Goal: Transaction & Acquisition: Purchase product/service

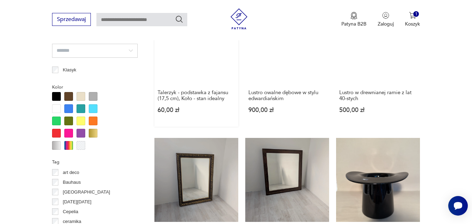
scroll to position [430, 0]
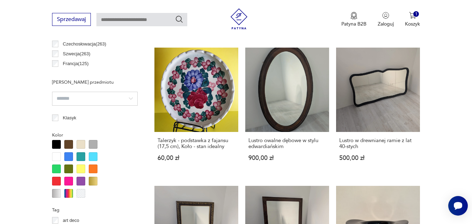
click at [58, 143] on div at bounding box center [56, 144] width 9 height 9
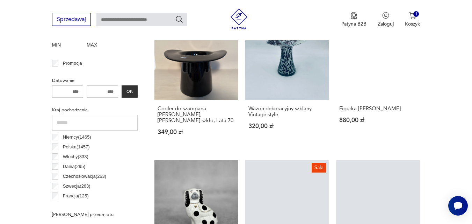
scroll to position [312, 0]
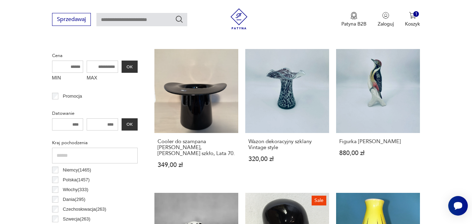
scroll to position [186, 0]
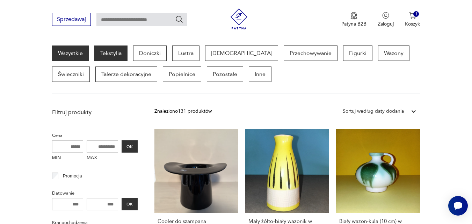
click at [118, 51] on p "Tekstylia" at bounding box center [110, 52] width 33 height 15
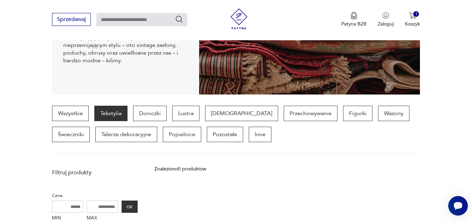
scroll to position [251, 0]
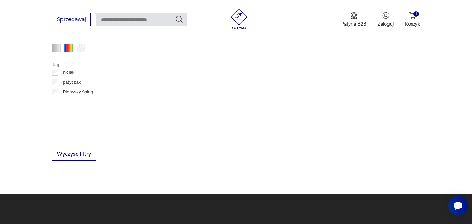
scroll to position [251, 0]
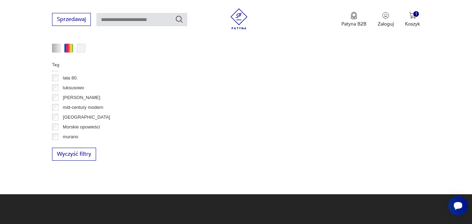
click at [56, 46] on div at bounding box center [56, 48] width 9 height 9
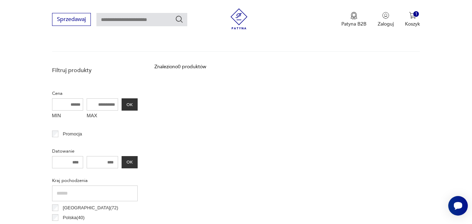
scroll to position [312, 0]
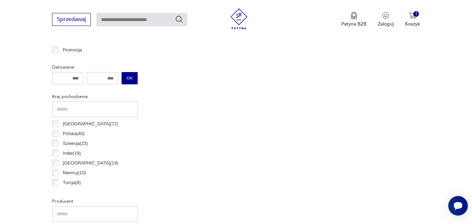
click at [127, 79] on button "OK" at bounding box center [130, 78] width 16 height 12
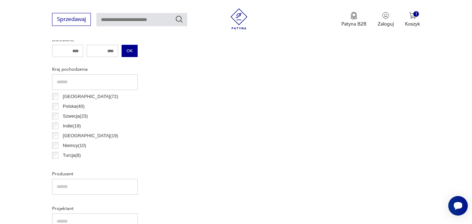
scroll to position [353, 0]
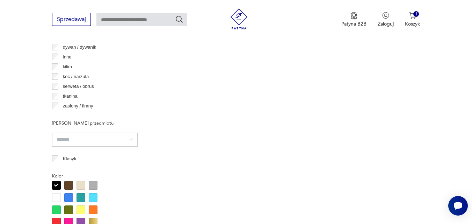
scroll to position [754, 0]
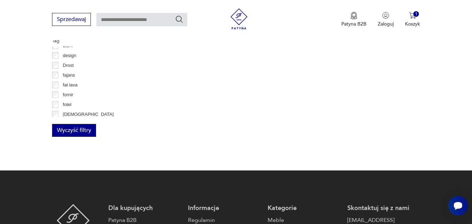
click at [67, 130] on button "Wyczyść filtry" at bounding box center [74, 130] width 44 height 13
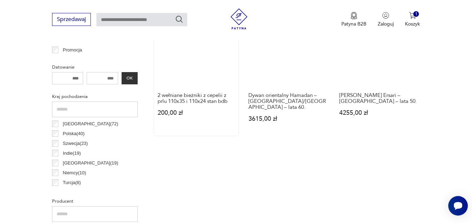
scroll to position [186, 0]
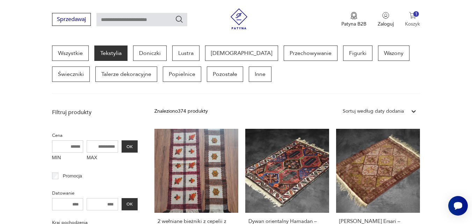
click at [416, 17] on div "1" at bounding box center [416, 14] width 6 height 6
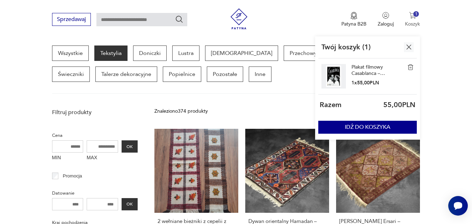
click at [416, 17] on div "1" at bounding box center [416, 14] width 6 height 6
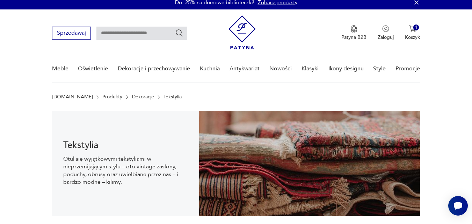
scroll to position [2, 0]
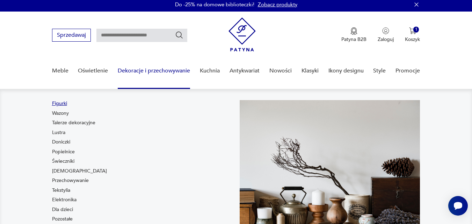
click at [61, 104] on link "Figurki" at bounding box center [59, 103] width 15 height 7
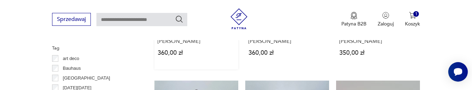
scroll to position [647, 0]
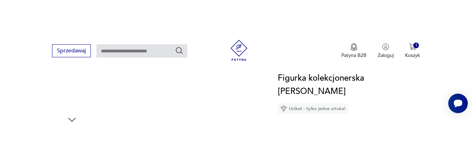
scroll to position [98, 0]
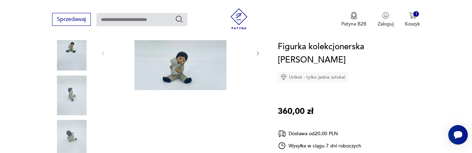
click at [301, 79] on div "Unikat - tylko jedna sztuka!" at bounding box center [313, 77] width 71 height 10
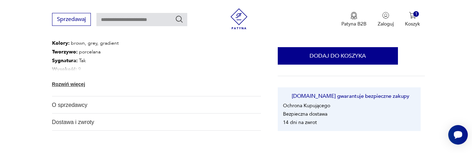
scroll to position [377, 0]
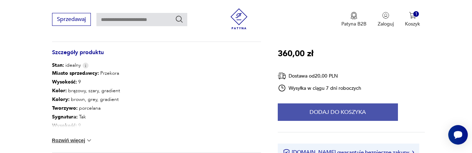
click at [324, 111] on button "Dodaj do koszyka" at bounding box center [338, 111] width 120 height 17
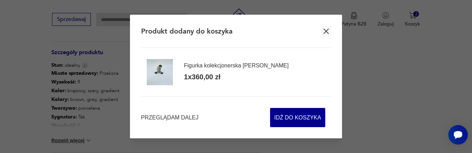
click at [328, 32] on icon "button" at bounding box center [326, 31] width 9 height 9
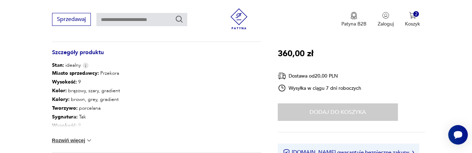
click at [318, 107] on div "Dodaj do koszyka" at bounding box center [338, 111] width 120 height 17
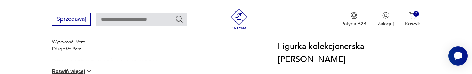
click at [239, 16] on img at bounding box center [238, 18] width 21 height 21
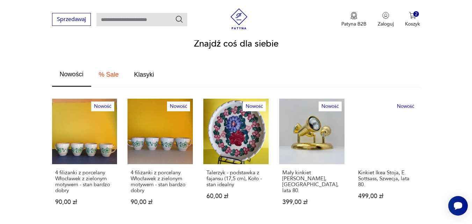
scroll to position [434, 0]
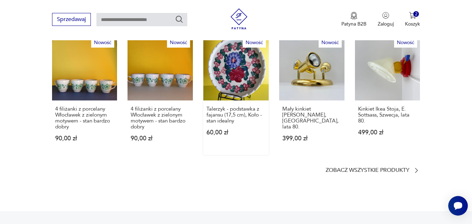
click at [243, 71] on link "Nowość Talerzyk - podstawka z fajansu (17,5 cm), Koło - stan idealny 60,00 zł" at bounding box center [235, 95] width 65 height 120
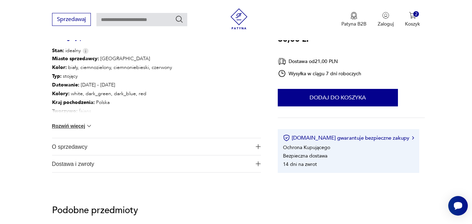
scroll to position [363, 0]
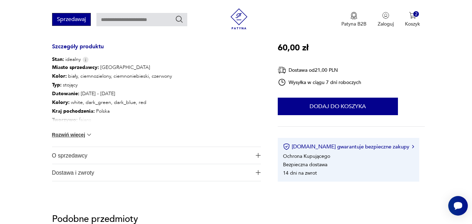
click at [55, 19] on button "Sprzedawaj" at bounding box center [71, 19] width 39 height 13
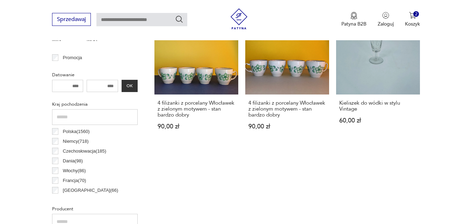
scroll to position [178, 0]
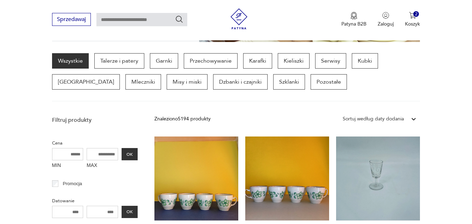
click at [397, 118] on div "Sortuj według daty dodania" at bounding box center [373, 119] width 61 height 8
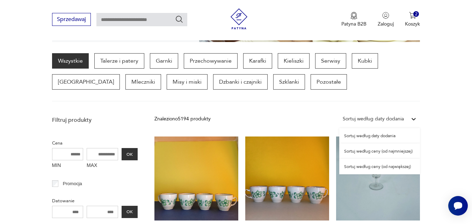
scroll to position [0, 0]
click at [377, 153] on div "Sortuj według ceny (od najmniejszej)" at bounding box center [379, 150] width 81 height 15
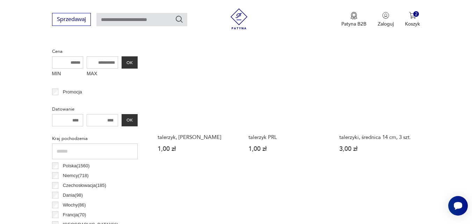
scroll to position [228, 0]
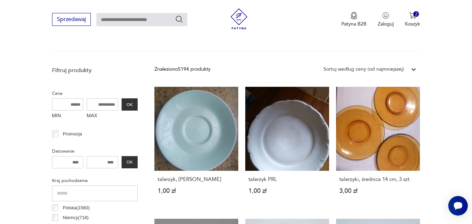
click at [67, 133] on p "Promocja" at bounding box center [72, 134] width 19 height 8
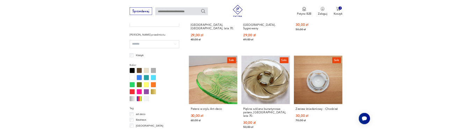
scroll to position [395, 0]
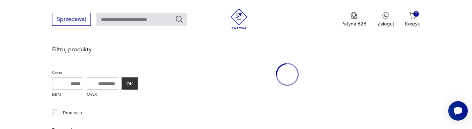
scroll to position [186, 0]
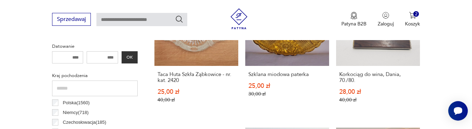
scroll to position [353, 0]
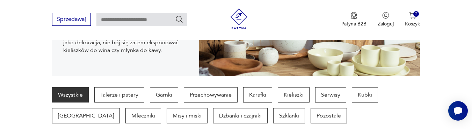
scroll to position [186, 0]
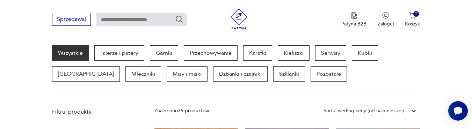
click at [177, 18] on icon "Szukaj" at bounding box center [179, 19] width 8 height 8
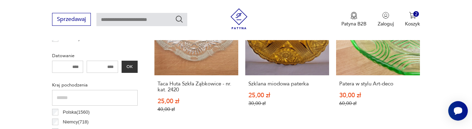
click at [129, 21] on input "text" at bounding box center [141, 19] width 91 height 13
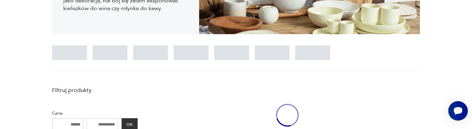
scroll to position [49, 0]
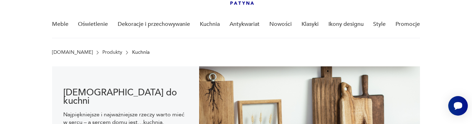
type input "**"
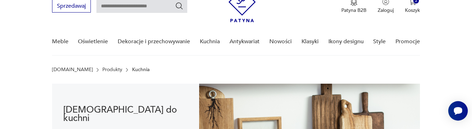
scroll to position [7, 0]
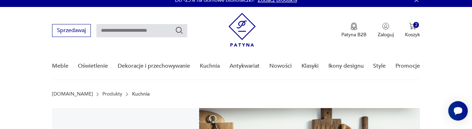
click at [151, 32] on input "text" at bounding box center [141, 30] width 91 height 13
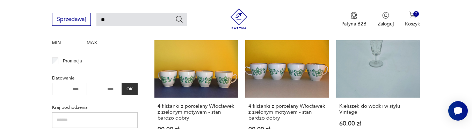
scroll to position [342, 0]
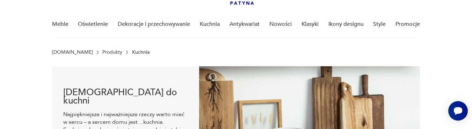
click at [116, 20] on div "Meble Oświetlenie Dekoracje i przechowywanie Kuchnia Antykwariat Nowości Klasyk…" at bounding box center [236, 24] width 368 height 27
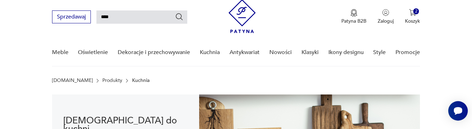
scroll to position [0, 0]
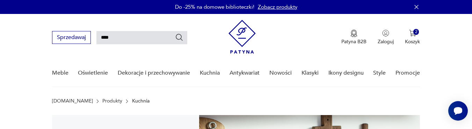
click at [119, 40] on input "****" at bounding box center [141, 37] width 91 height 13
type input "****"
click at [123, 37] on input "****" at bounding box center [141, 37] width 91 height 13
type input "****"
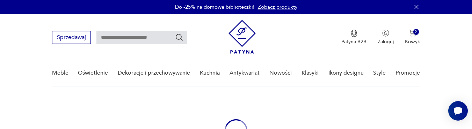
type input "****"
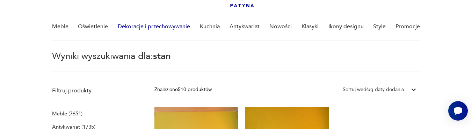
scroll to position [84, 0]
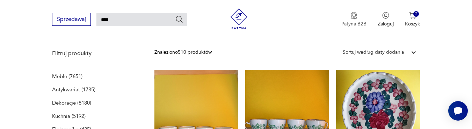
click at [351, 15] on img "button" at bounding box center [353, 16] width 7 height 8
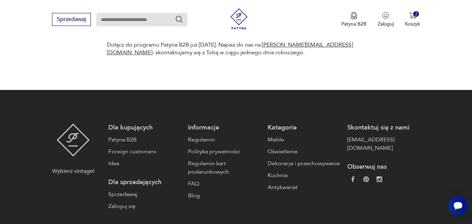
scroll to position [548, 0]
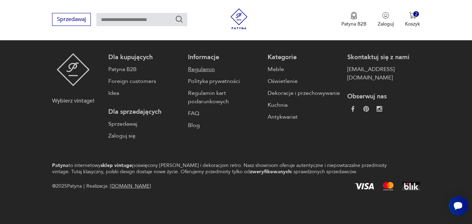
click at [204, 68] on link "Regulamin" at bounding box center [224, 69] width 73 height 8
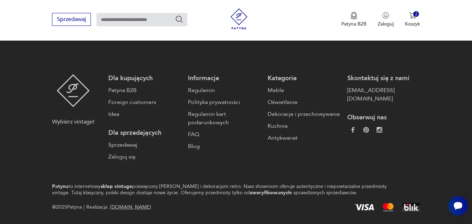
scroll to position [7013, 0]
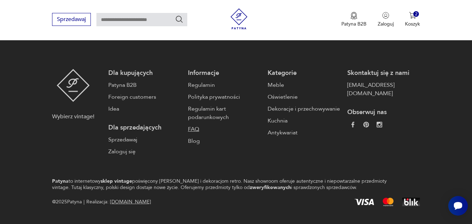
click at [194, 129] on link "FAQ" at bounding box center [224, 129] width 73 height 8
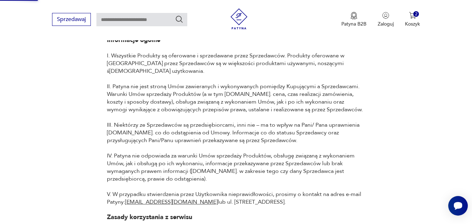
scroll to position [31, 0]
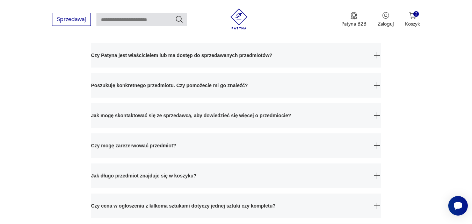
scroll to position [84, 0]
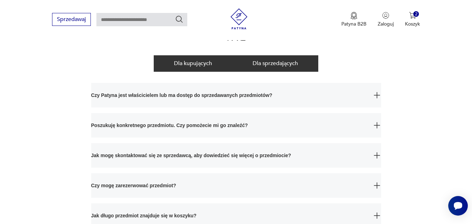
click at [266, 65] on button "Dla sprzedających" at bounding box center [275, 63] width 86 height 16
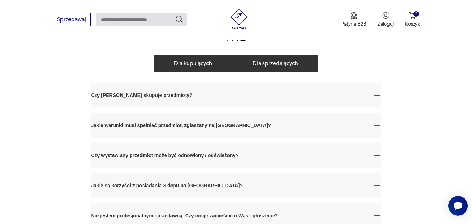
click at [176, 65] on button "Dla kupujących" at bounding box center [193, 63] width 79 height 16
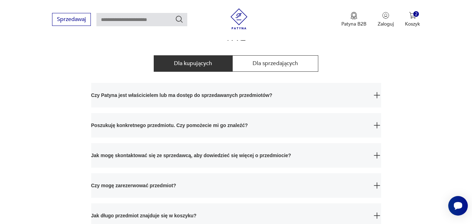
click at [374, 92] on img "button" at bounding box center [377, 95] width 6 height 6
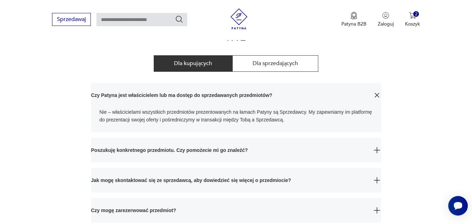
click at [374, 93] on img "button" at bounding box center [376, 94] width 9 height 9
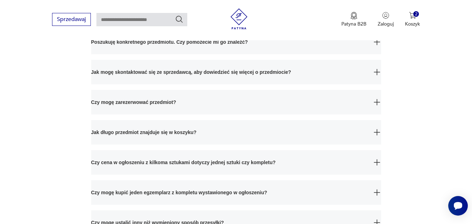
scroll to position [168, 0]
click at [178, 66] on span "Jak mogę skontaktować się ze sprzedawcą, aby dowiedzieć się więcej o przedmioci…" at bounding box center [229, 71] width 277 height 24
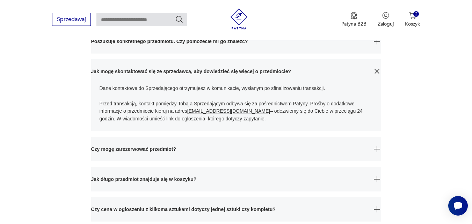
click at [178, 66] on span "Jak mogę skontaktować się ze sprzedawcą, aby dowiedzieć się więcej o przedmioci…" at bounding box center [229, 71] width 277 height 24
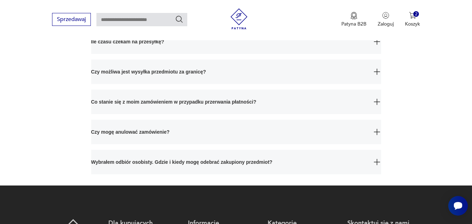
scroll to position [377, 0]
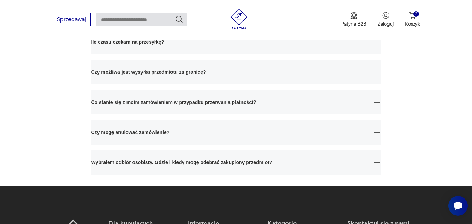
click at [380, 98] on button "Co stanie się z moim zamówieniem w przypadku przerwania płatności?" at bounding box center [236, 102] width 290 height 24
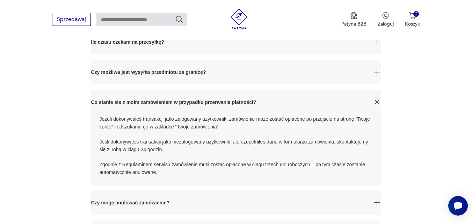
click at [380, 98] on button "Co stanie się z moim zamówieniem w przypadku przerwania płatności?" at bounding box center [236, 102] width 290 height 24
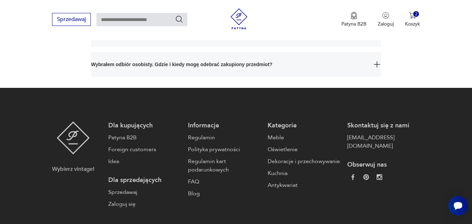
scroll to position [543, 0]
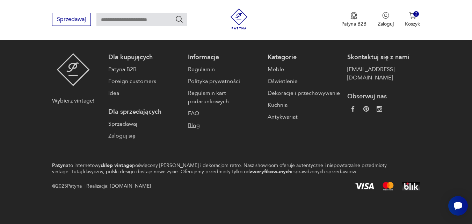
click at [193, 127] on link "Blog" at bounding box center [224, 125] width 73 height 8
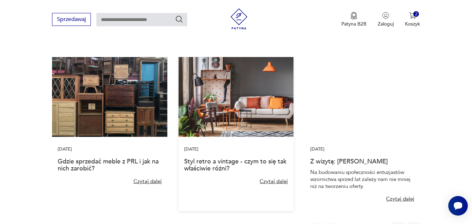
scroll to position [545, 0]
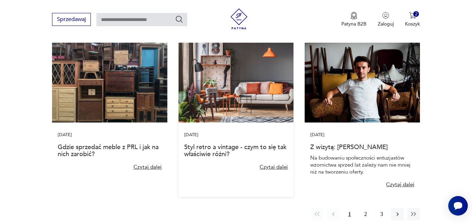
click at [228, 82] on img at bounding box center [235, 83] width 115 height 80
click at [221, 129] on link "Styl retro a vintage - czym to się tak właściwie różni?" at bounding box center [235, 150] width 102 height 16
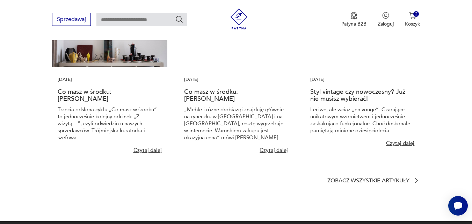
scroll to position [905, 0]
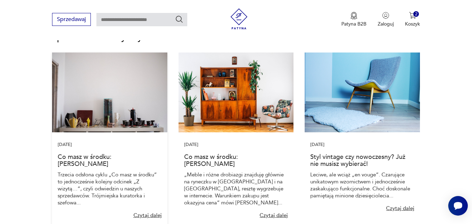
click at [126, 103] on img at bounding box center [109, 92] width 115 height 80
click at [111, 129] on link "Co masz w środku: Aneta Szyłak" at bounding box center [85, 160] width 54 height 16
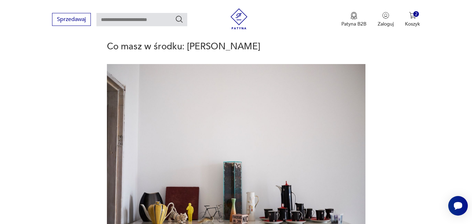
scroll to position [126, 0]
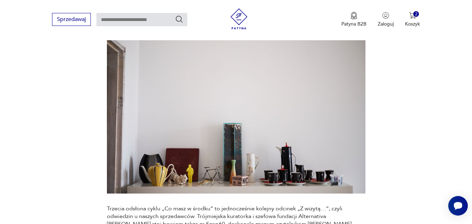
click at [235, 16] on img at bounding box center [238, 18] width 21 height 21
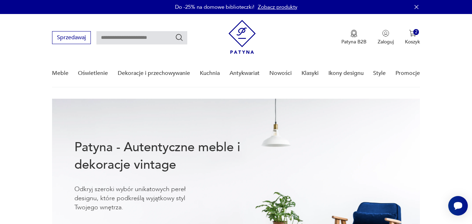
click at [415, 5] on icon "button" at bounding box center [416, 6] width 7 height 7
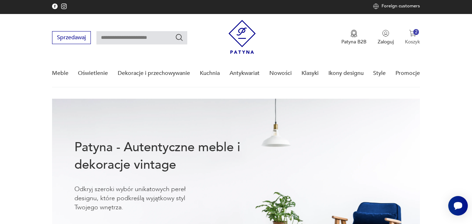
click at [415, 32] on div "2" at bounding box center [416, 32] width 6 height 6
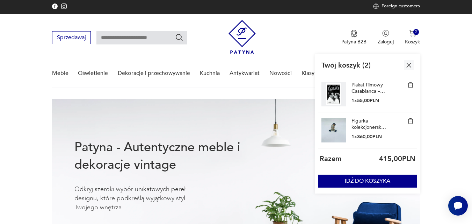
click at [410, 85] on img at bounding box center [410, 85] width 6 height 6
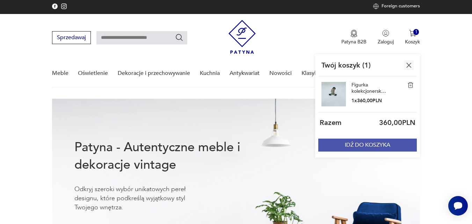
click at [360, 129] on button "IDŹ DO KOSZYKA" at bounding box center [367, 144] width 98 height 13
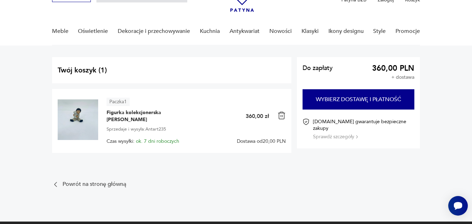
scroll to position [84, 0]
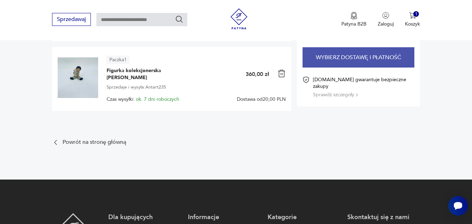
click at [350, 54] on button "Wybierz dostawę i płatność" at bounding box center [358, 57] width 112 height 20
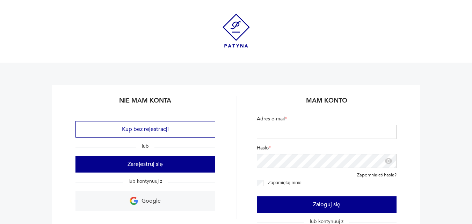
click at [236, 29] on img at bounding box center [235, 31] width 27 height 34
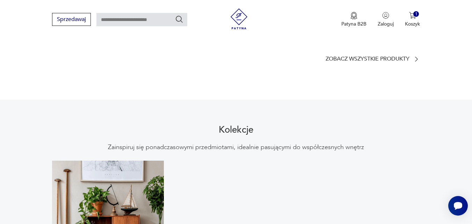
scroll to position [712, 0]
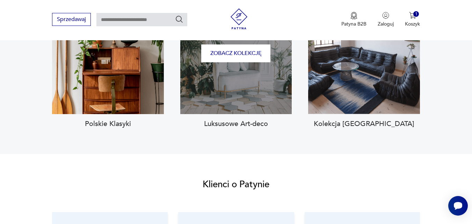
click at [230, 73] on div "Zobacz kolekcję" at bounding box center [236, 54] width 112 height 122
click at [231, 50] on button "Zobacz kolekcję" at bounding box center [235, 53] width 69 height 18
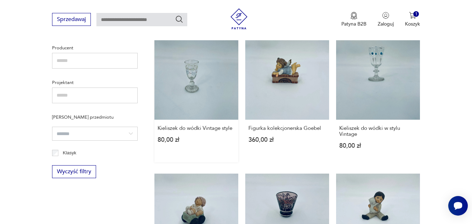
click at [193, 87] on link "Kieliszek do wódki Vintage style 80,00 zł" at bounding box center [196, 99] width 84 height 126
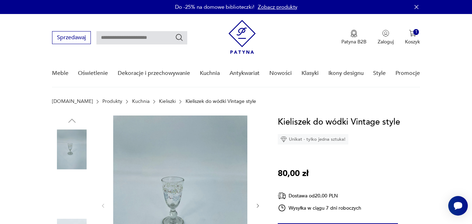
scroll to position [126, 0]
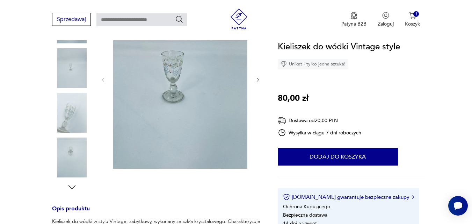
click at [75, 76] on img at bounding box center [72, 68] width 40 height 40
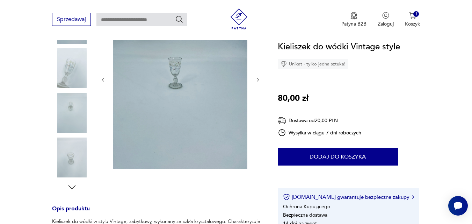
click at [71, 95] on img at bounding box center [72, 113] width 40 height 40
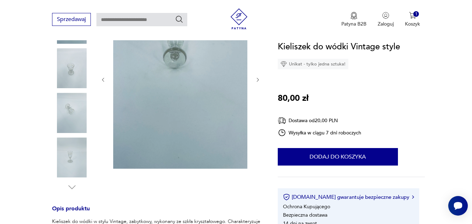
click at [71, 115] on img at bounding box center [72, 113] width 40 height 40
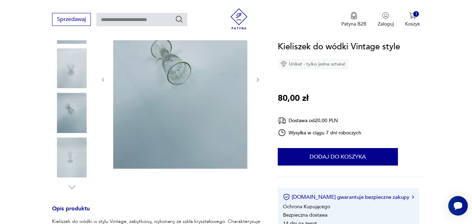
click at [256, 80] on icon "button" at bounding box center [258, 80] width 6 height 6
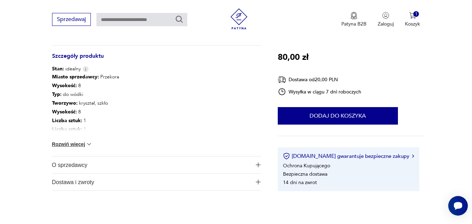
scroll to position [419, 0]
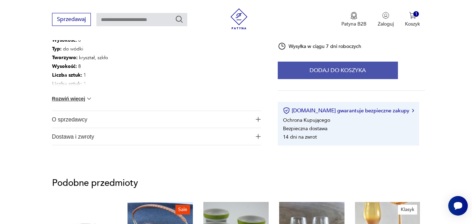
click at [309, 71] on button "Dodaj do koszyka" at bounding box center [338, 69] width 120 height 17
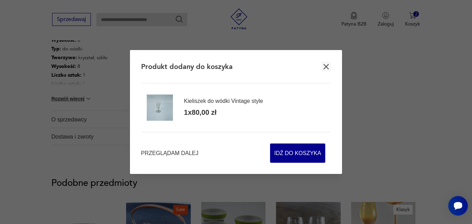
click at [327, 66] on icon "button" at bounding box center [326, 66] width 9 height 9
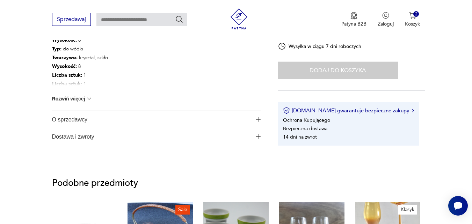
click at [113, 118] on span "O sprzedawcy" at bounding box center [151, 119] width 199 height 17
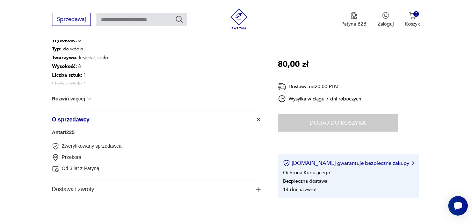
scroll to position [545, 0]
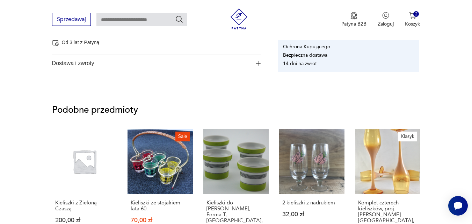
click at [116, 62] on span "Dostawa i zwroty" at bounding box center [151, 63] width 199 height 17
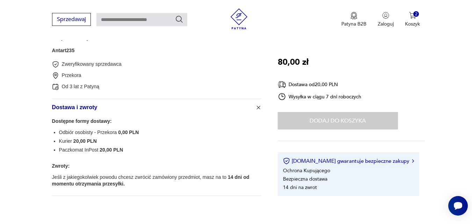
scroll to position [461, 0]
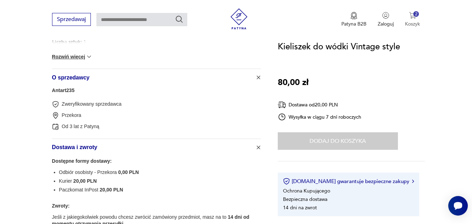
click at [413, 15] on img "button" at bounding box center [412, 15] width 7 height 7
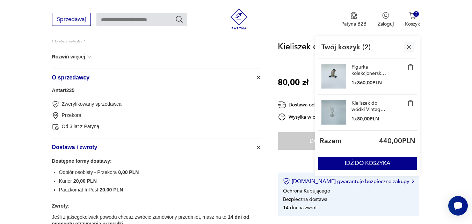
click at [406, 67] on div "Figurka kolekcjonerska Goebel Nina Marco 1 x 360,00 PLN" at bounding box center [367, 76] width 98 height 36
click at [410, 68] on img at bounding box center [410, 67] width 6 height 6
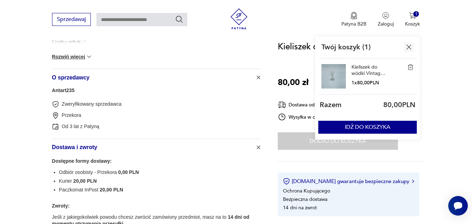
click at [410, 68] on img at bounding box center [410, 67] width 6 height 6
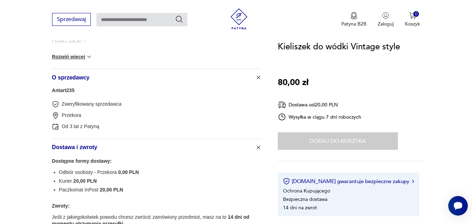
click at [123, 20] on input "text" at bounding box center [141, 19] width 91 height 13
click at [242, 17] on img at bounding box center [238, 18] width 21 height 21
